Goal: Information Seeking & Learning: Learn about a topic

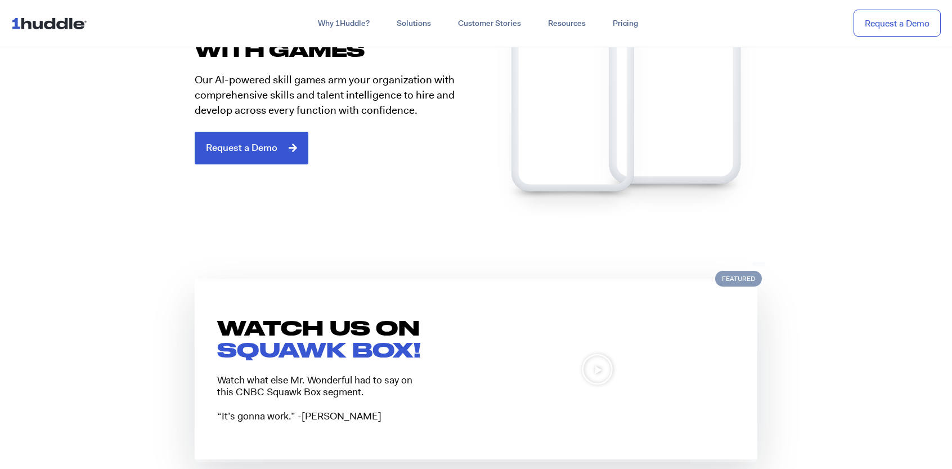
scroll to position [507, 0]
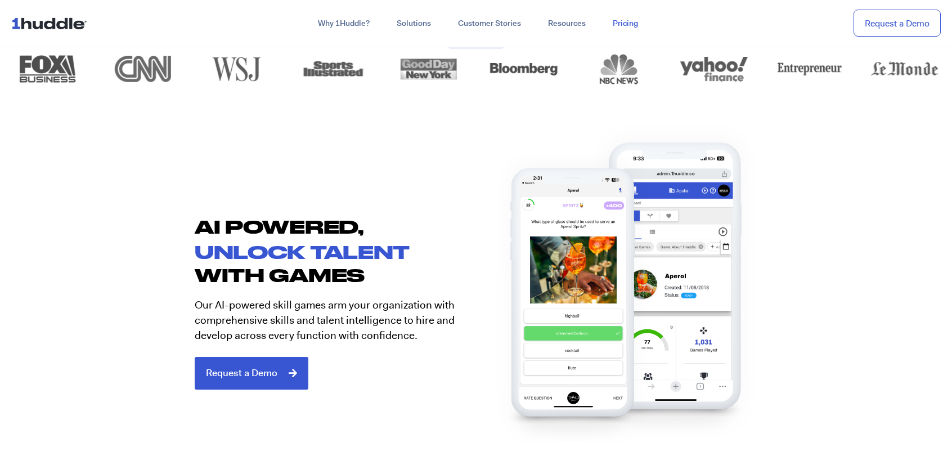
click at [637, 29] on link "Pricing" at bounding box center [625, 24] width 52 height 20
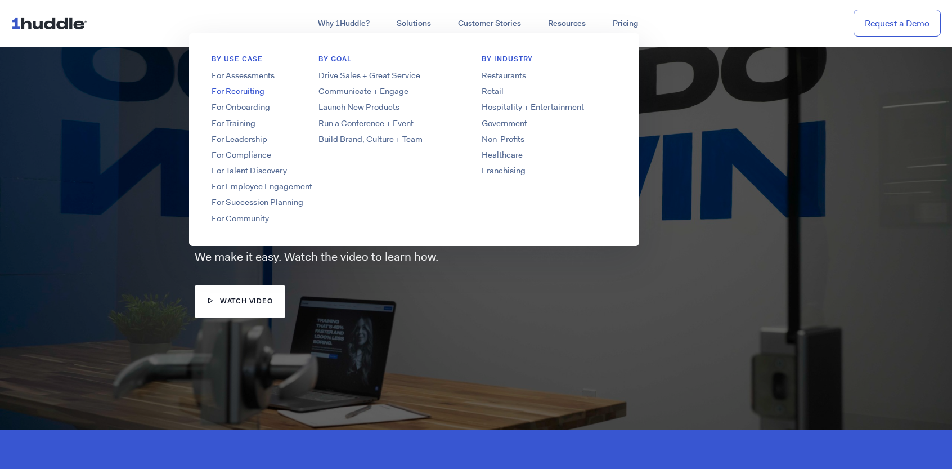
click at [239, 96] on link "For Recruiting" at bounding box center [279, 92] width 180 height 12
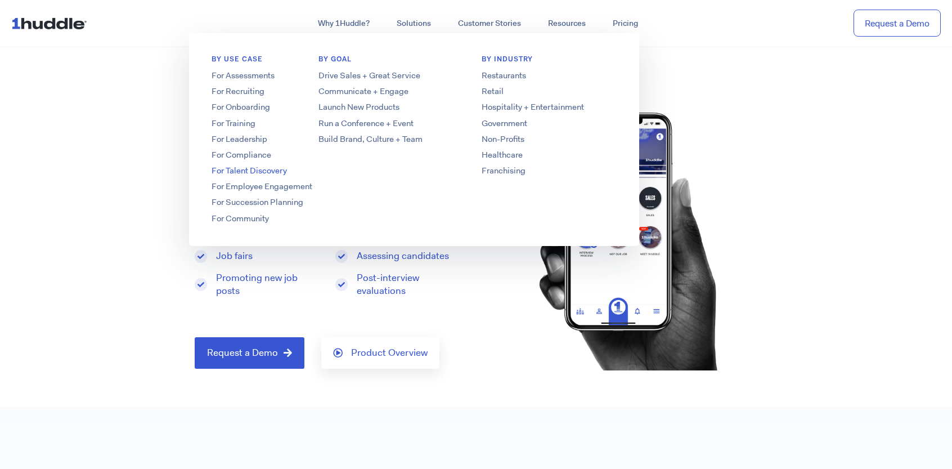
click at [236, 170] on link "For Talent Discovery" at bounding box center [279, 171] width 180 height 12
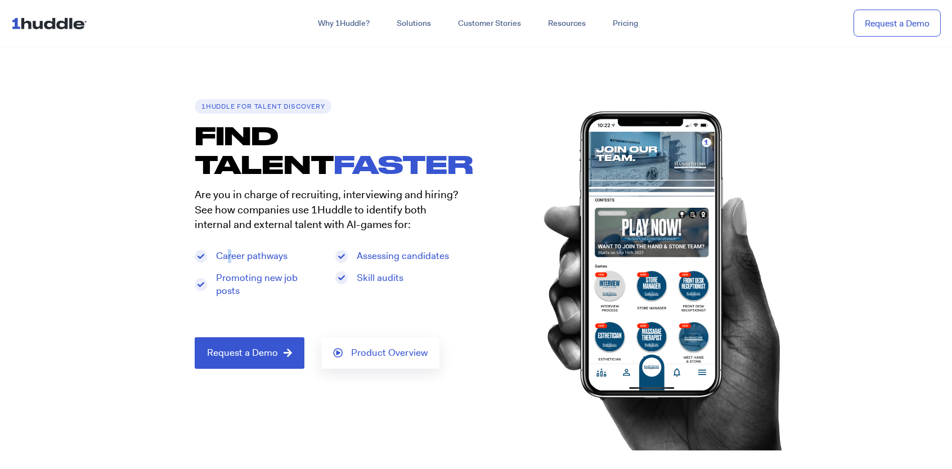
click at [230, 250] on span "Career pathways" at bounding box center [250, 256] width 74 height 14
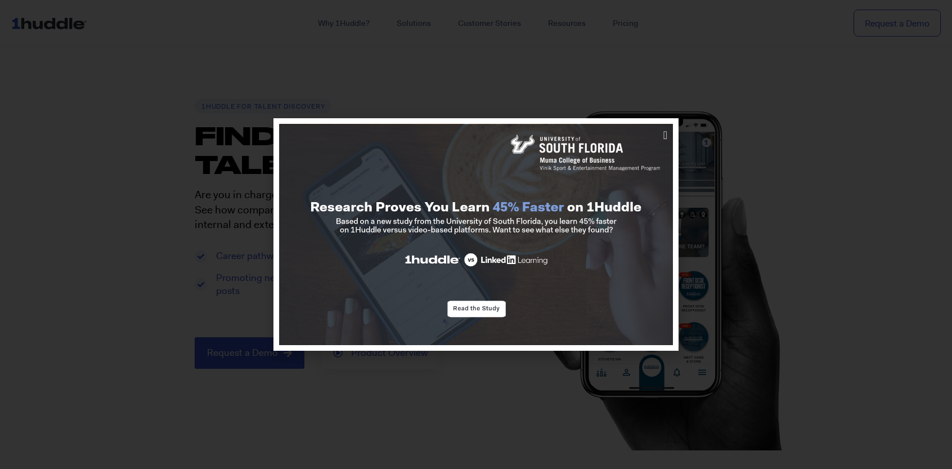
click at [764, 108] on div at bounding box center [476, 234] width 952 height 469
